Goal: Navigation & Orientation: Go to known website

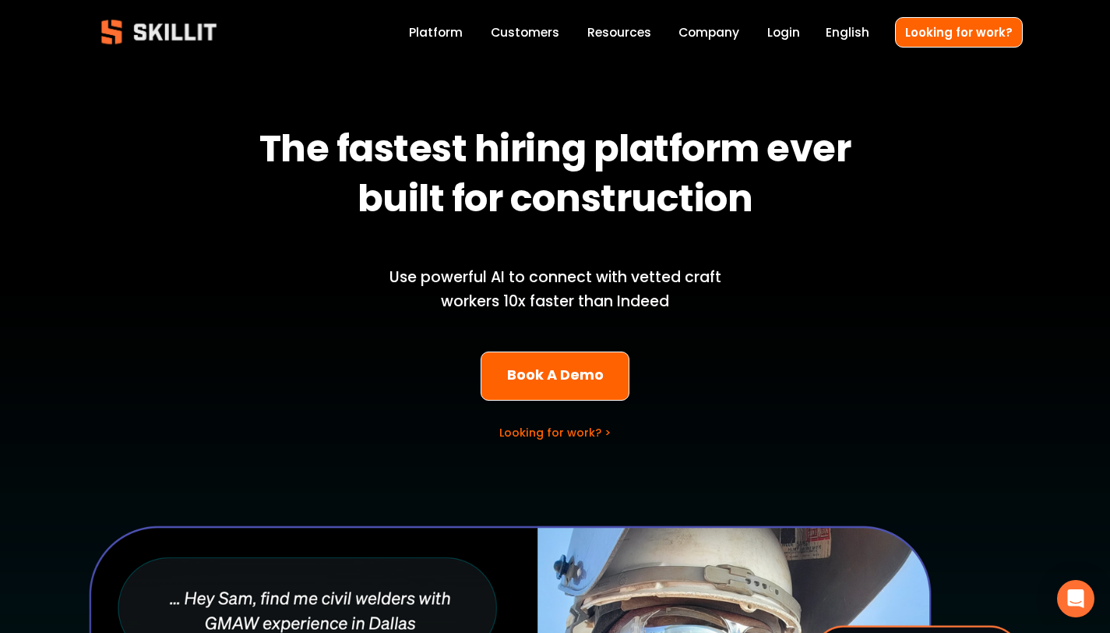
scroll to position [3, 0]
click at [566, 389] on link "Book A Demo" at bounding box center [555, 375] width 149 height 49
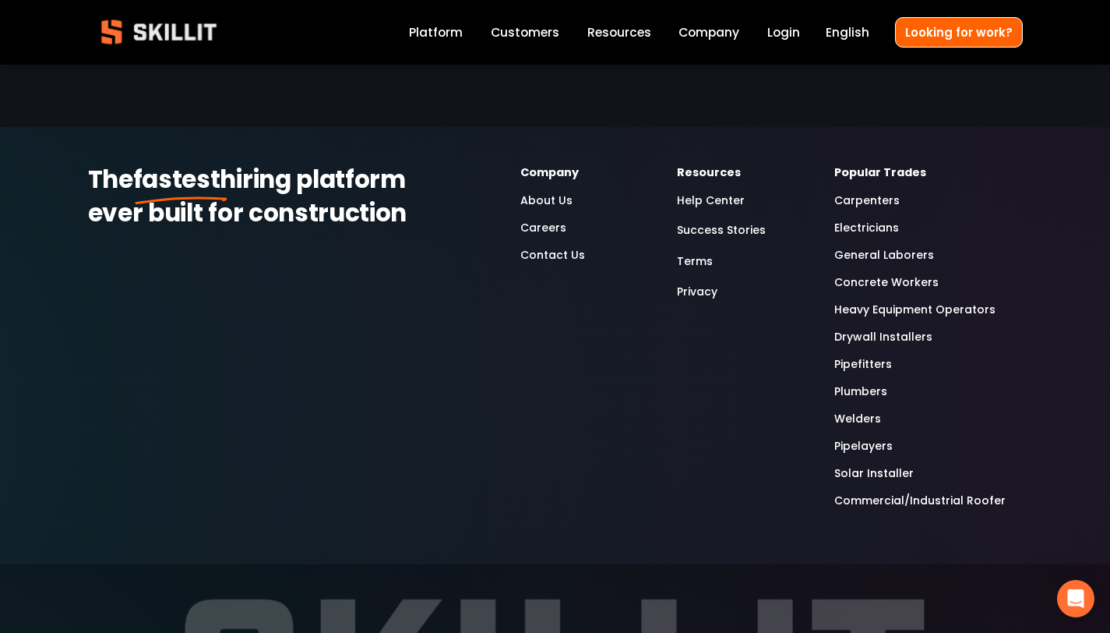
scroll to position [3736, 0]
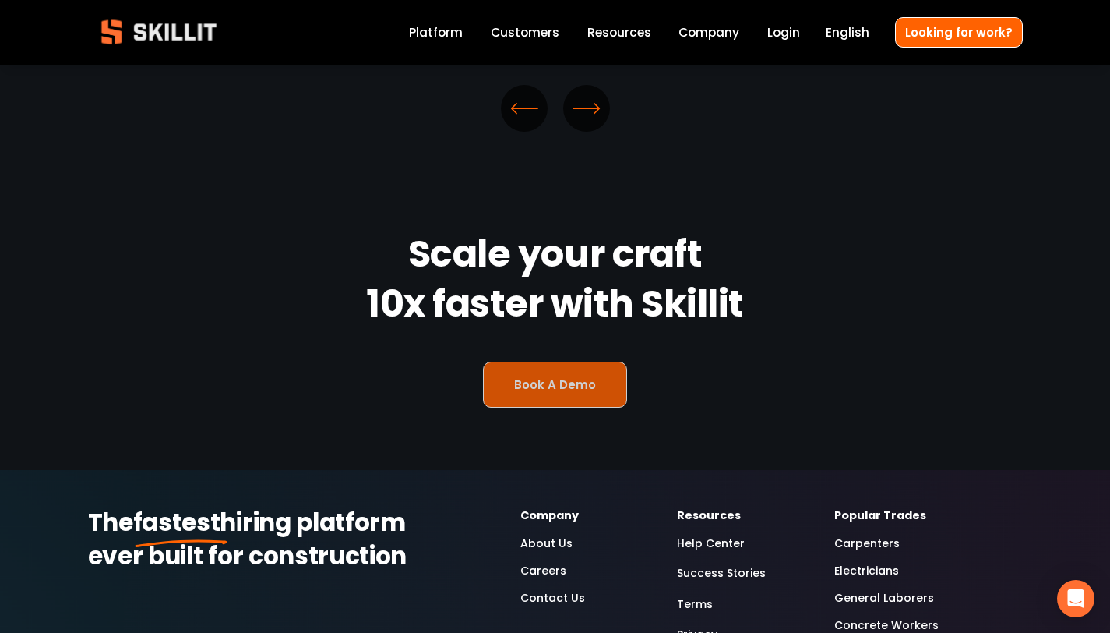
click at [561, 362] on link "Book A Demo" at bounding box center [555, 385] width 145 height 46
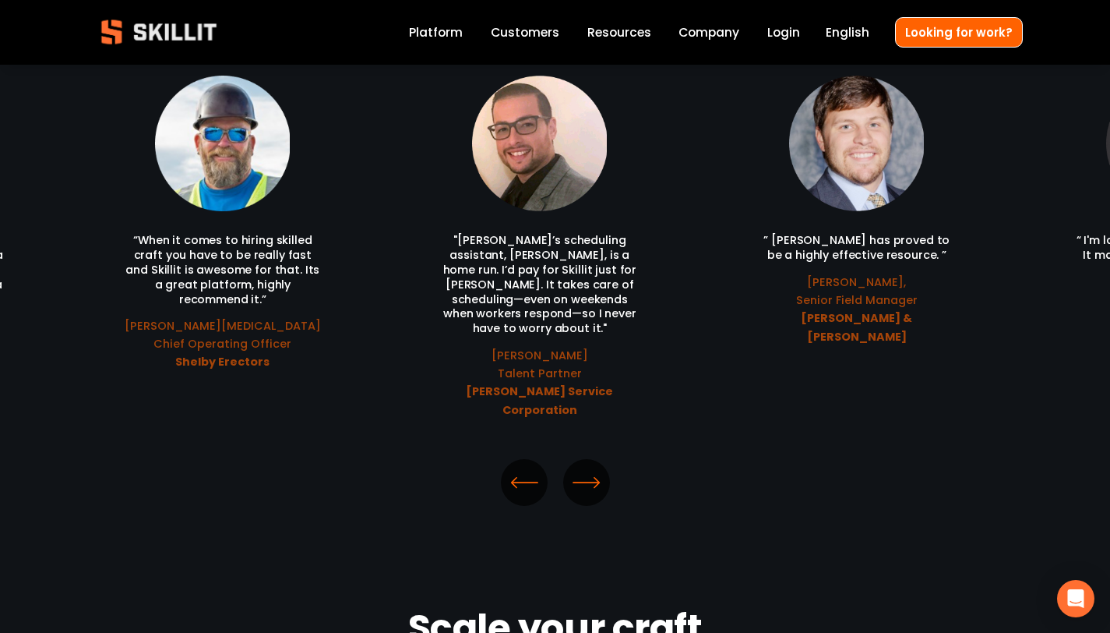
scroll to position [2586, 0]
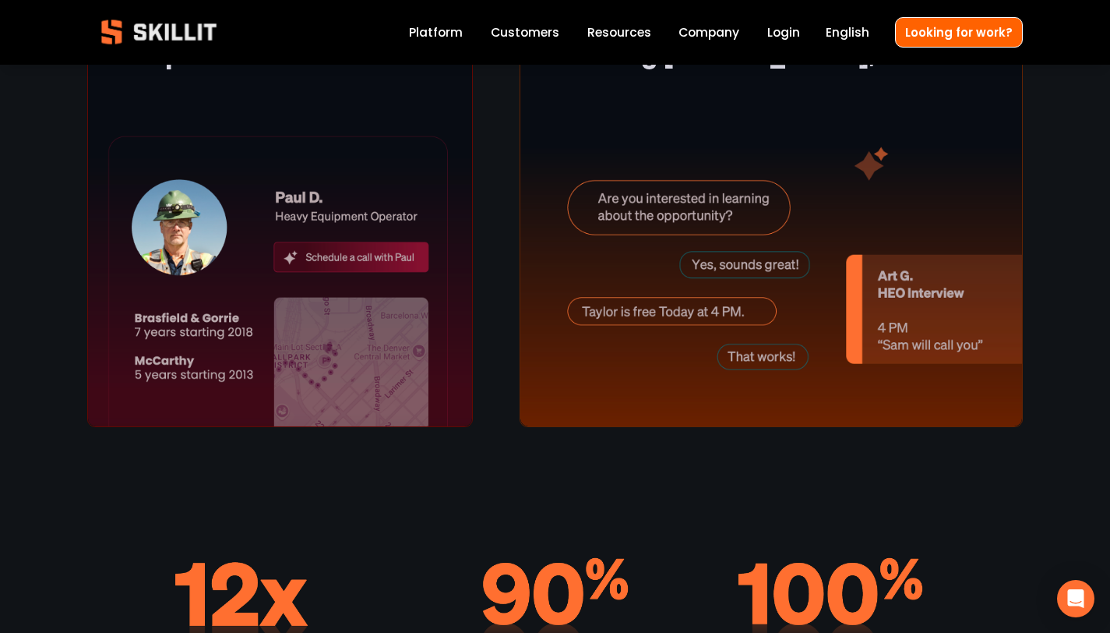
click at [938, 49] on div at bounding box center [772, 201] width 504 height 452
click at [942, 39] on link "Looking for work?" at bounding box center [959, 32] width 128 height 30
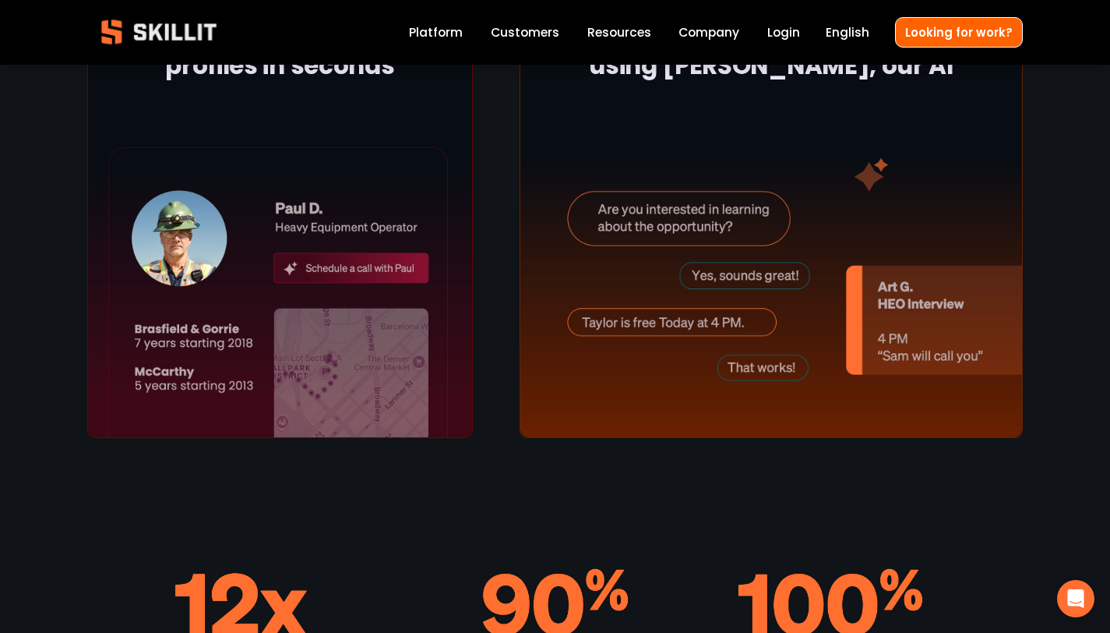
scroll to position [2586, 0]
